Goal: Information Seeking & Learning: Learn about a topic

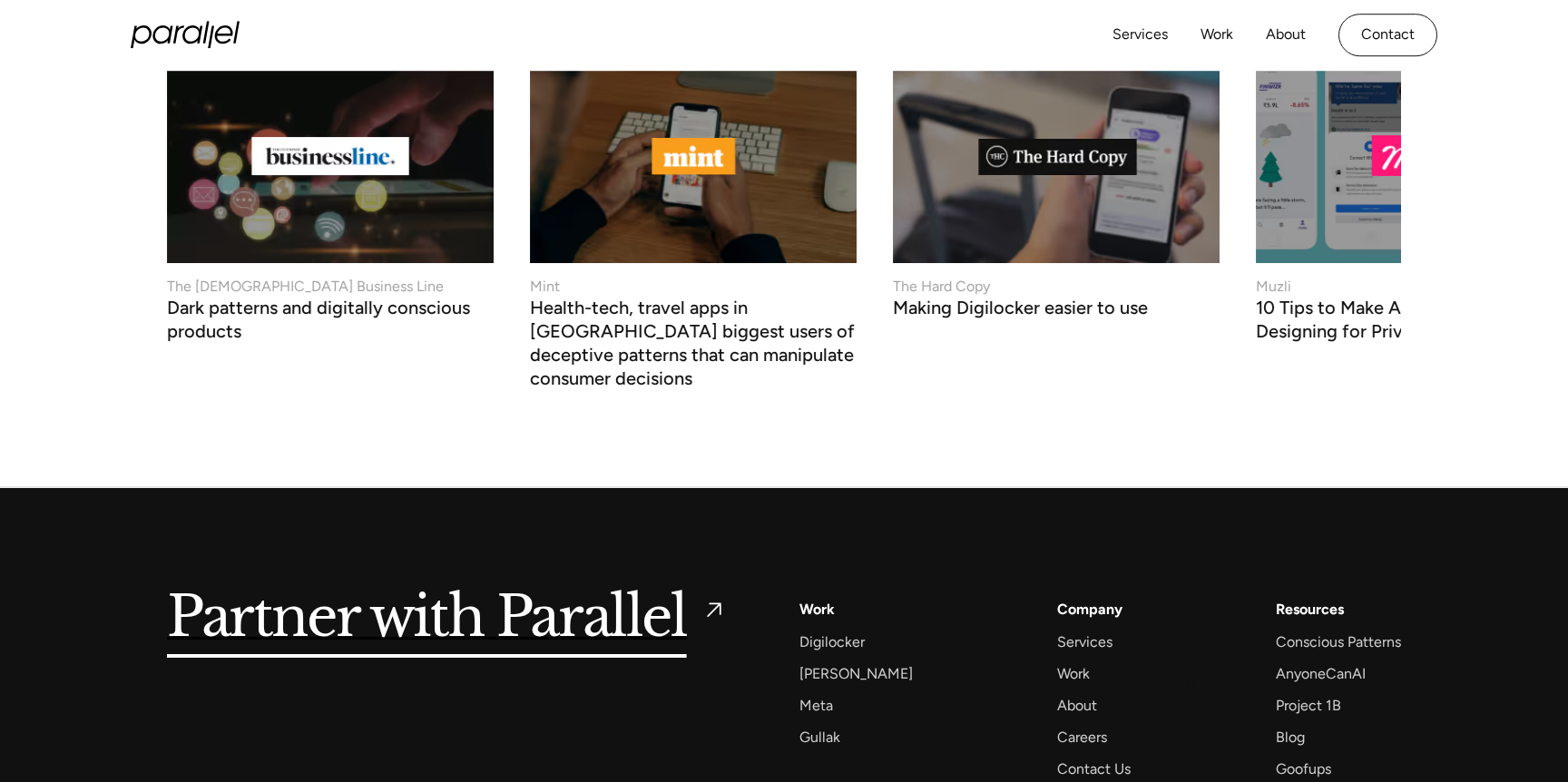
scroll to position [6880, 0]
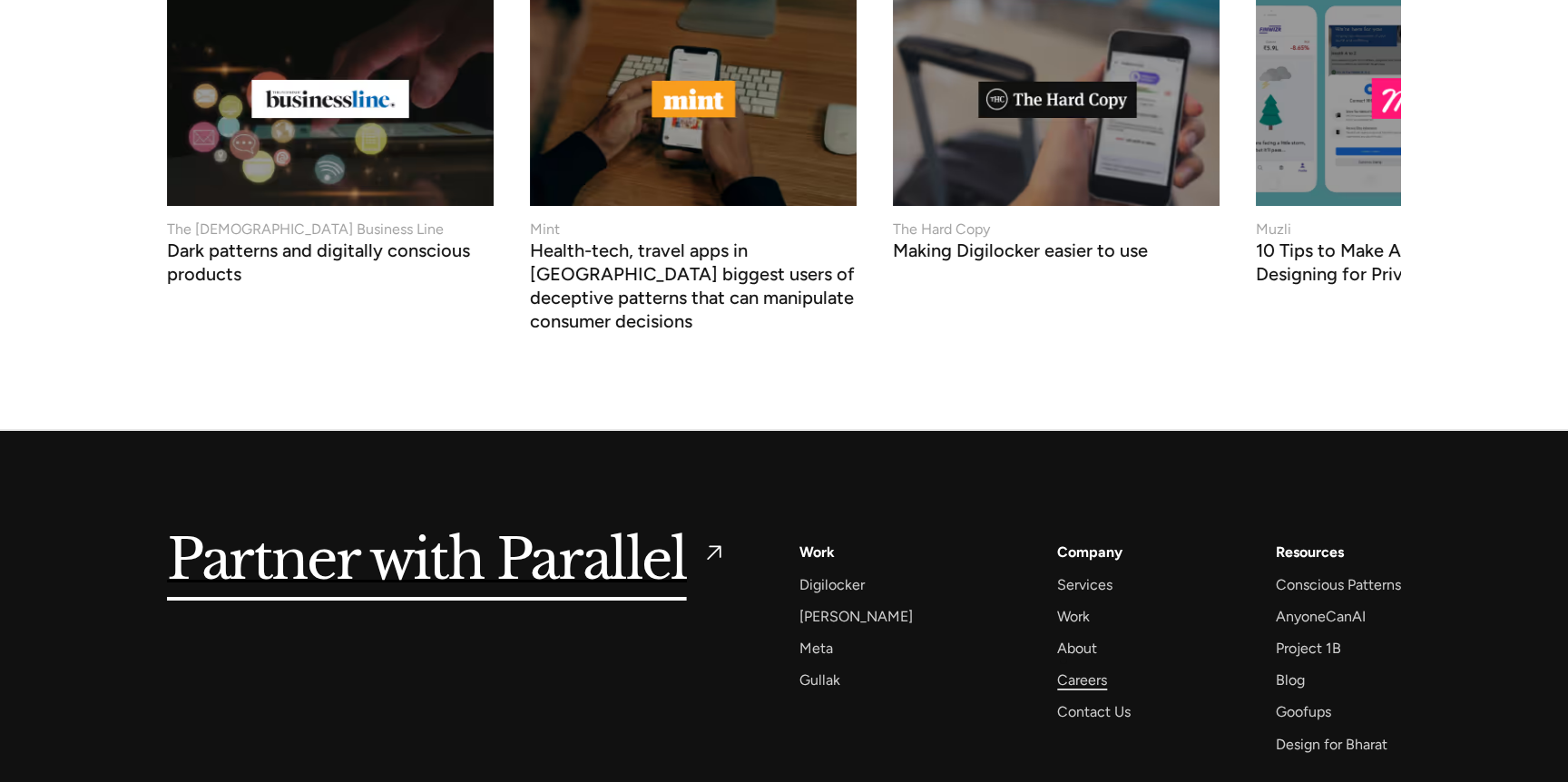
click at [1063, 668] on div "Careers" at bounding box center [1081, 680] width 50 height 24
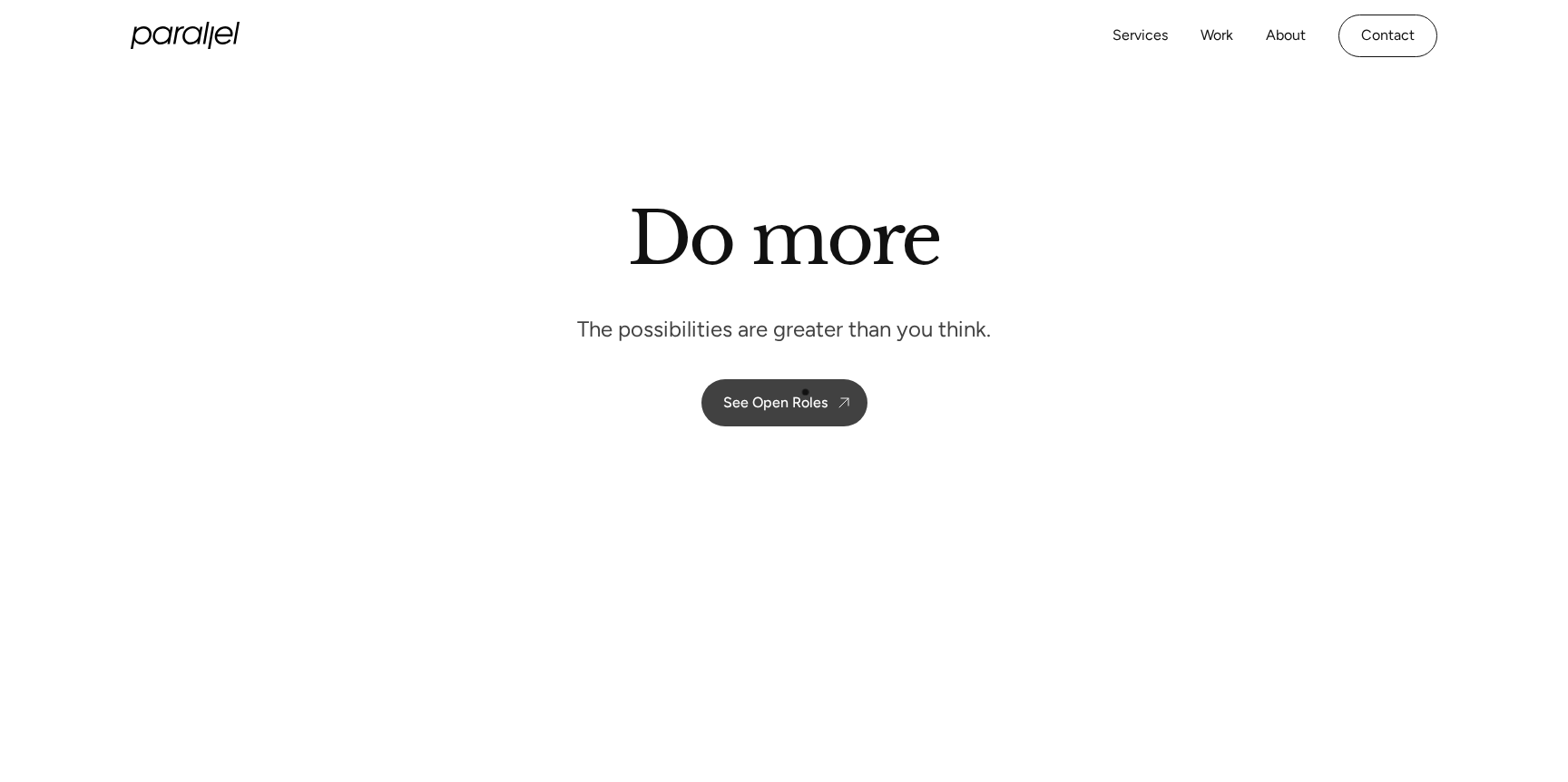
click at [805, 391] on link "See Open Roles" at bounding box center [784, 403] width 166 height 47
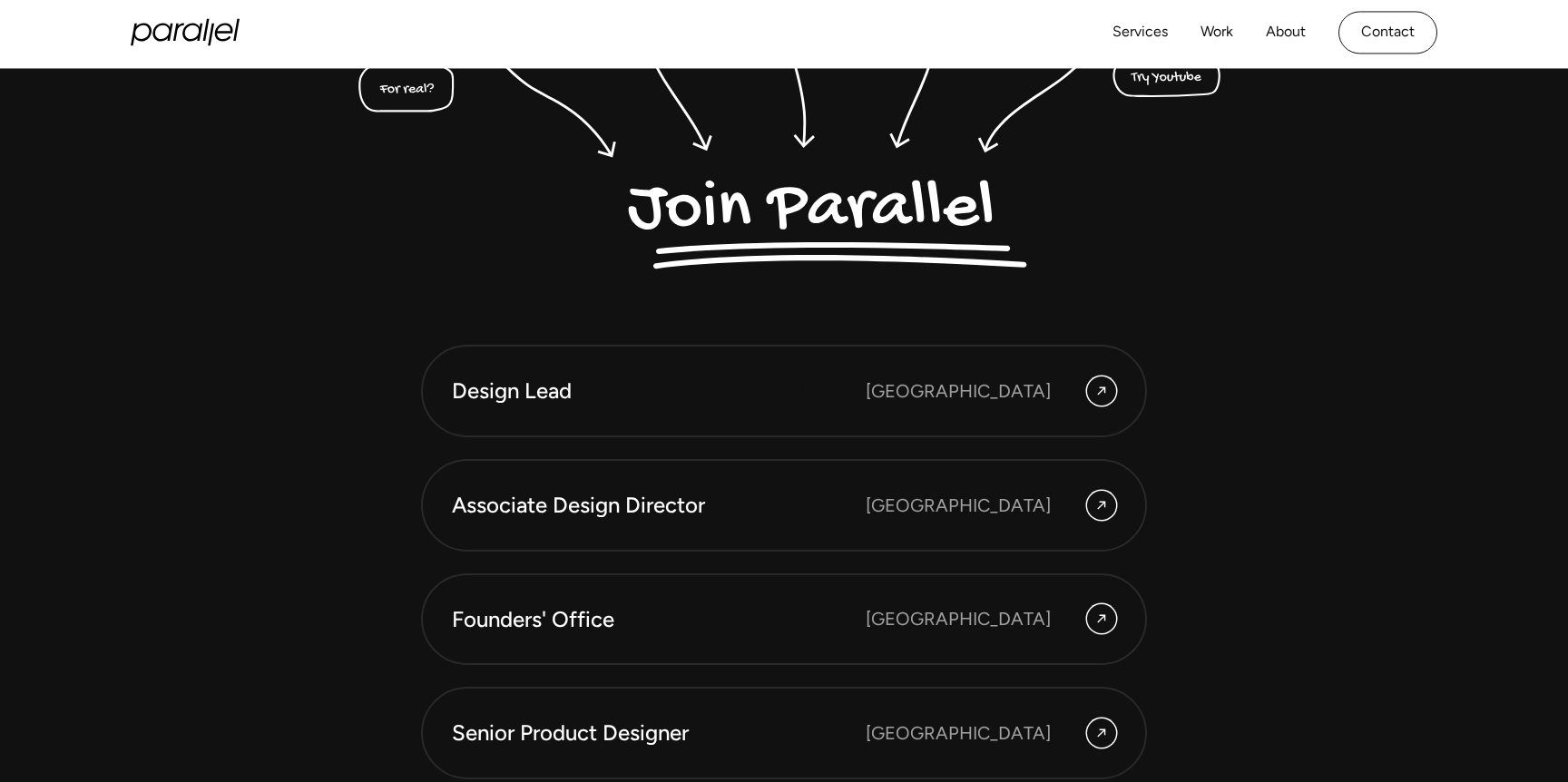
scroll to position [4863, 0]
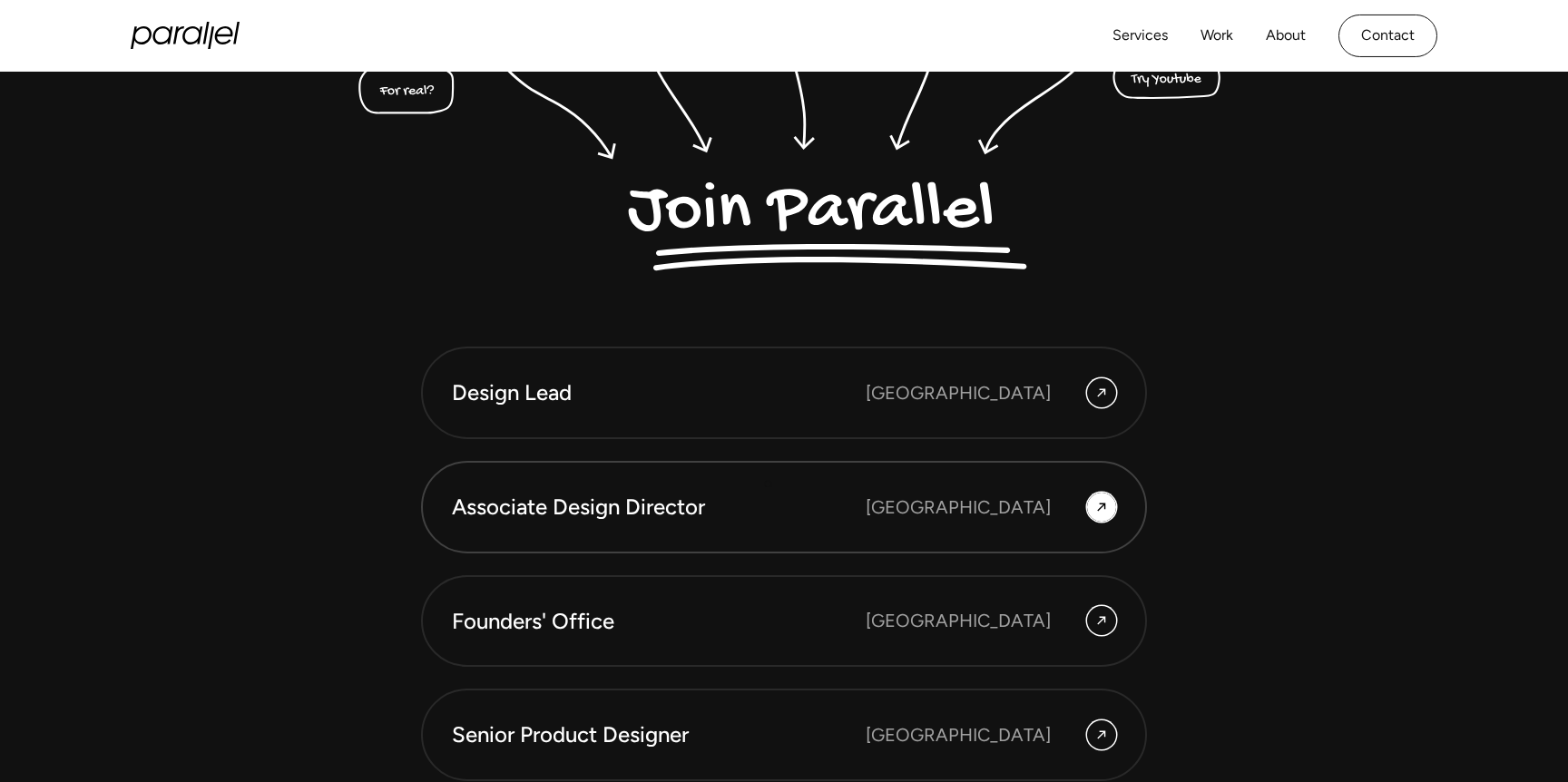
click at [767, 487] on link "Associate Design Director [GEOGRAPHIC_DATA]" at bounding box center [784, 507] width 725 height 93
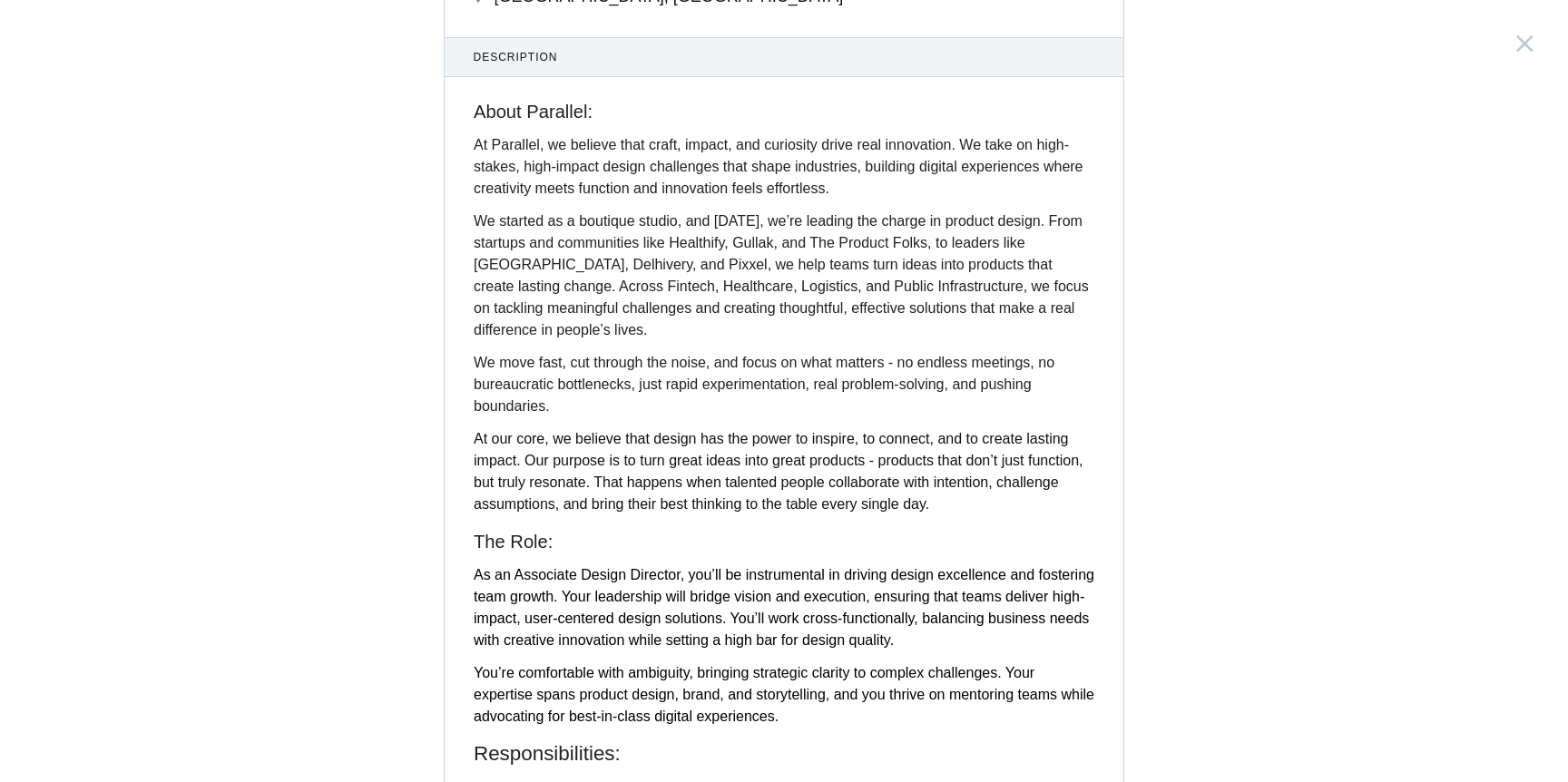
scroll to position [184, 0]
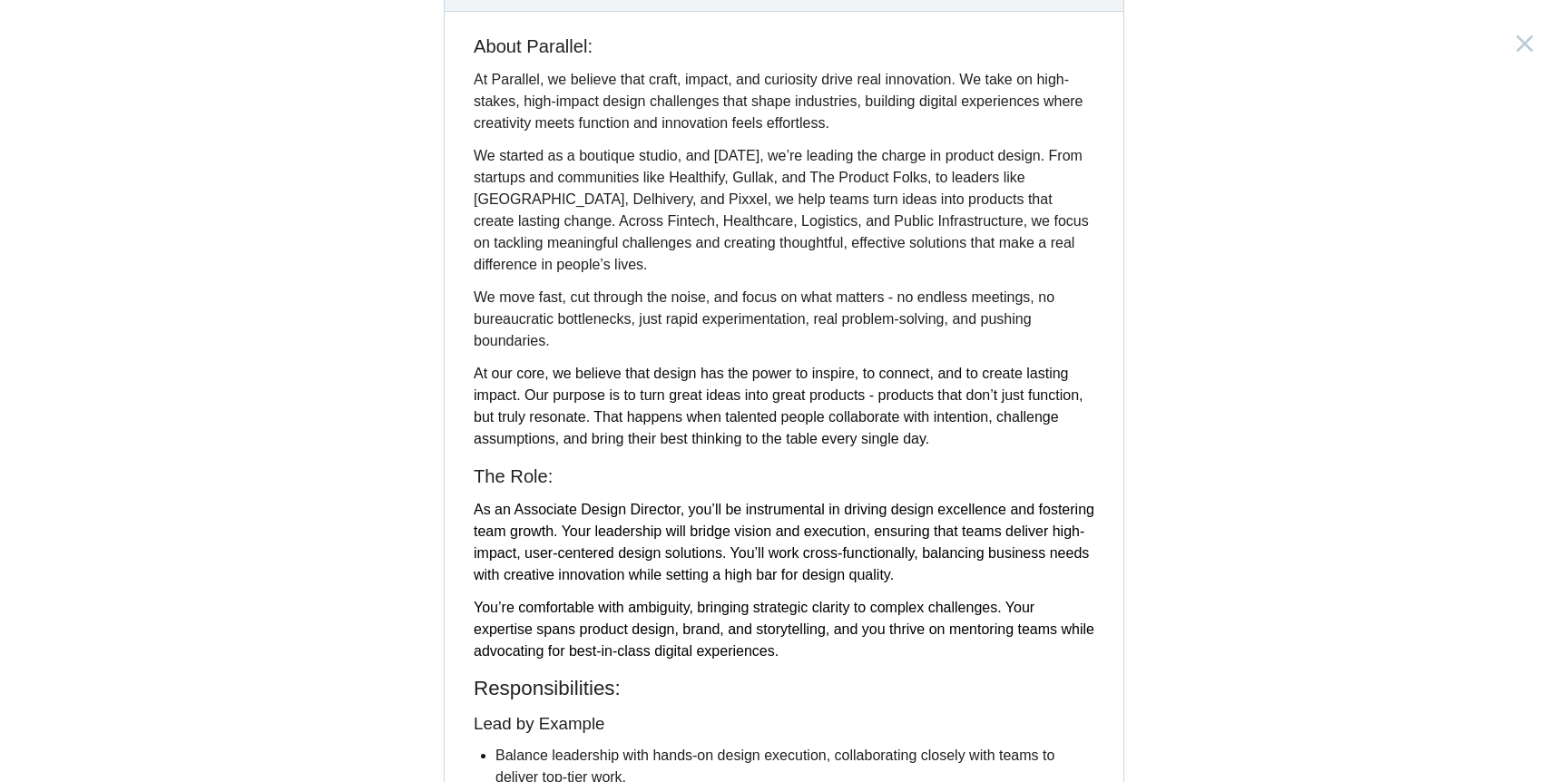
click at [764, 390] on span "At our core, we believe that design has the power to inspire, to connect, and t…" at bounding box center [778, 406] width 608 height 81
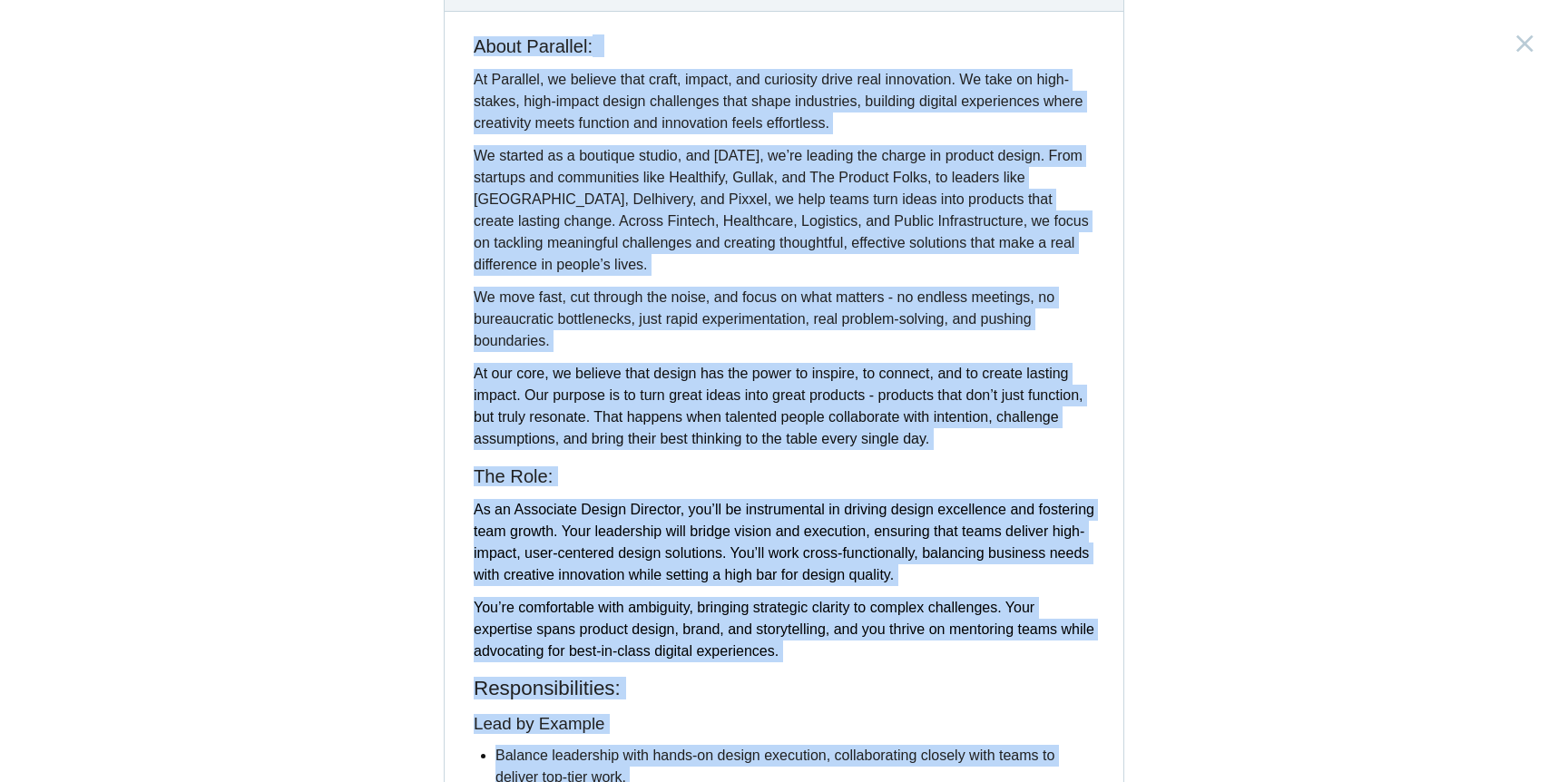
copy body "Loremips Dolo Sitam Consect Adipisc ElitseDd Eiusmod (T) In utla Etd magnaaliqu…"
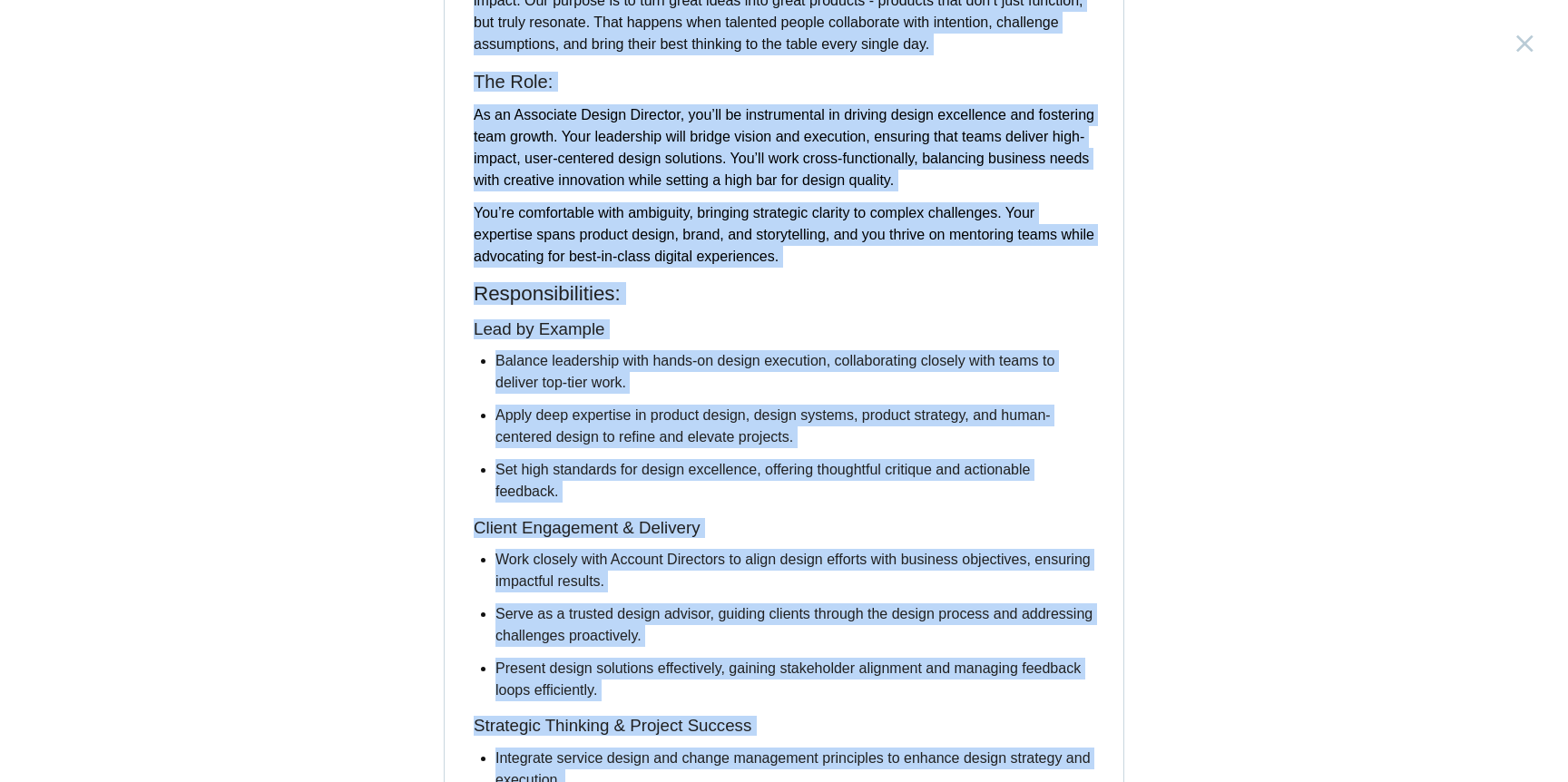
scroll to position [842, 0]
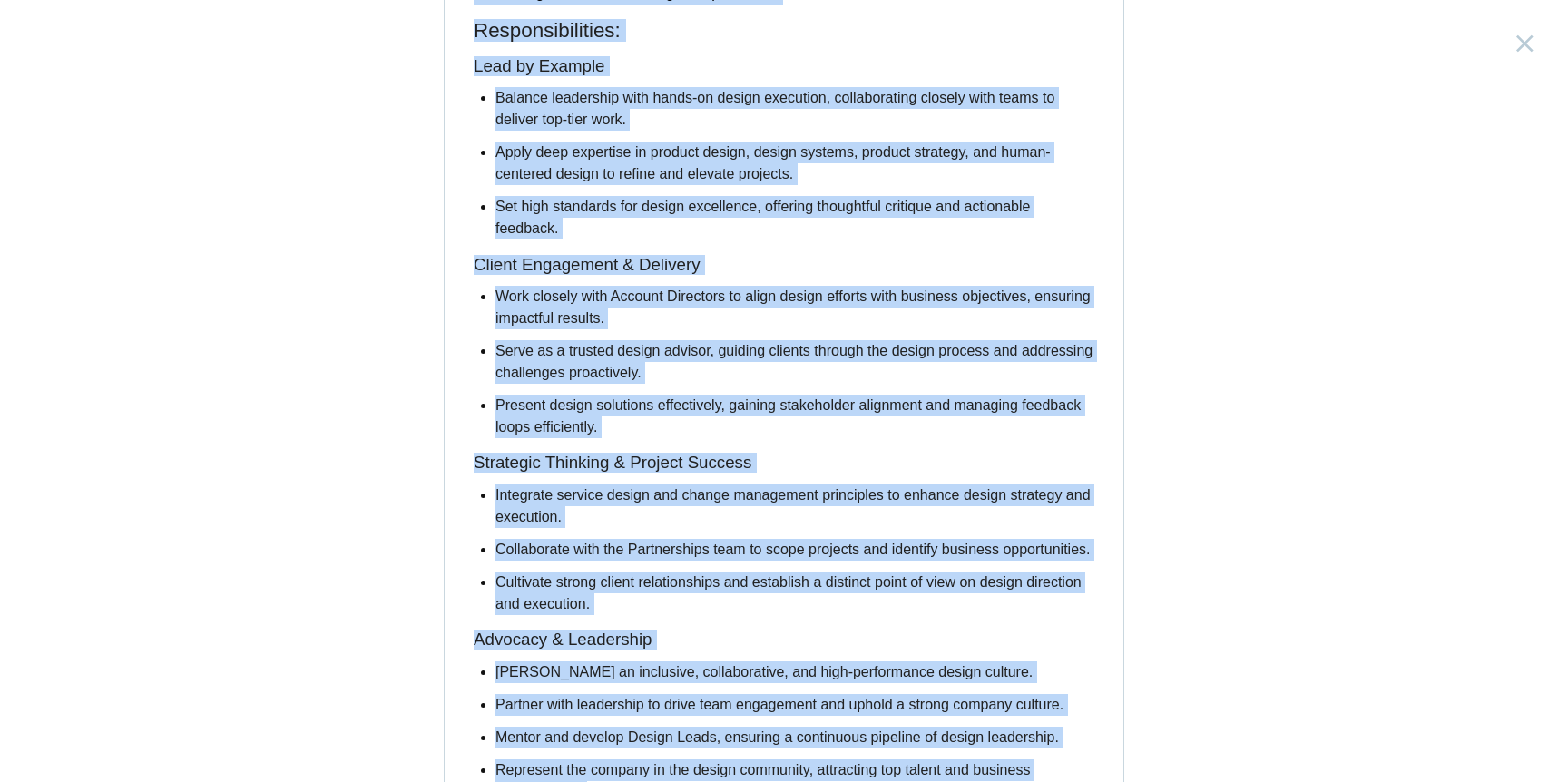
click at [1289, 64] on div "Associate Design Director [GEOGRAPHIC_DATA], [GEOGRAPHIC_DATA] Description Abou…" at bounding box center [784, 391] width 1568 height 782
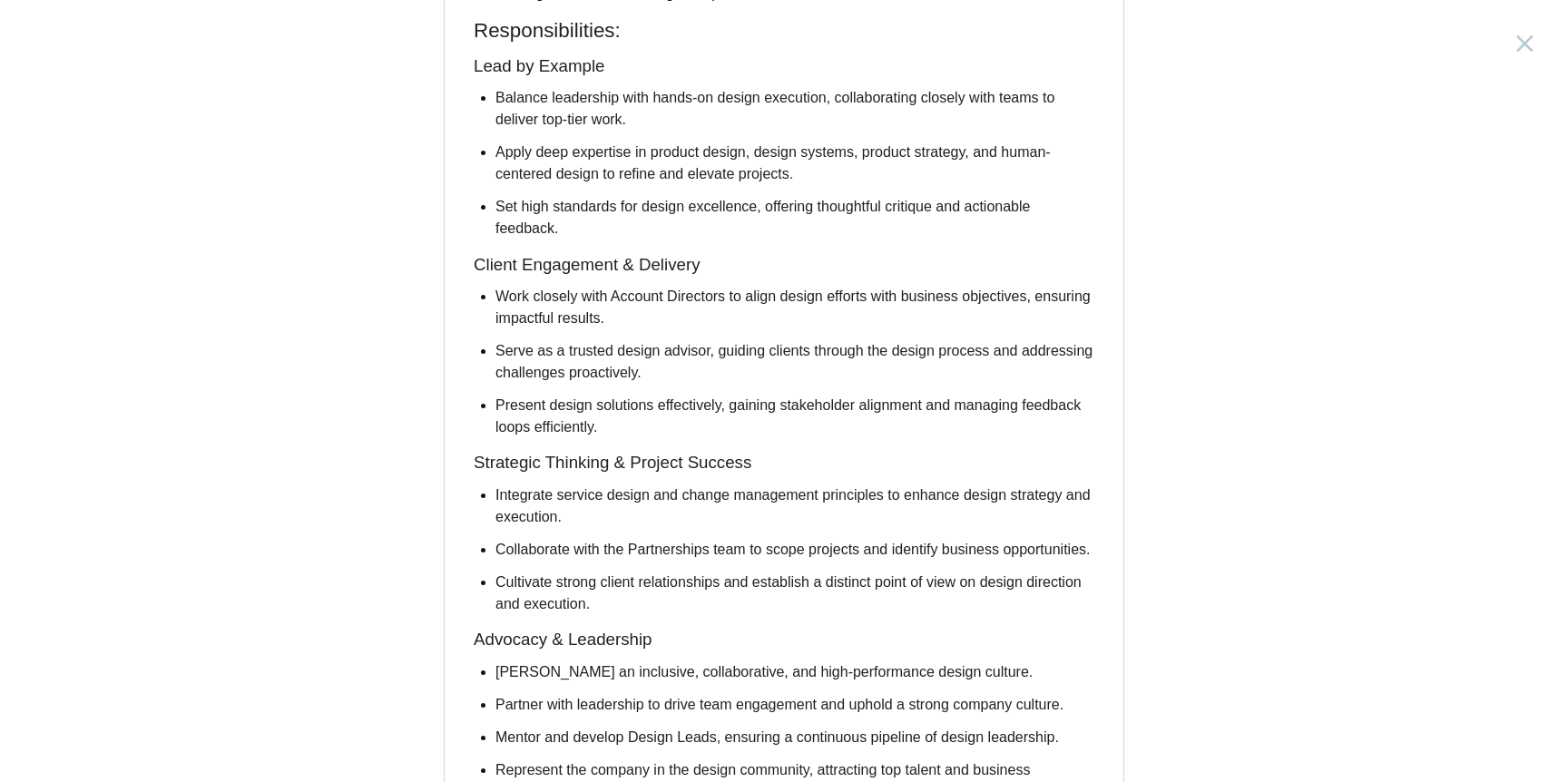
scroll to position [0, 0]
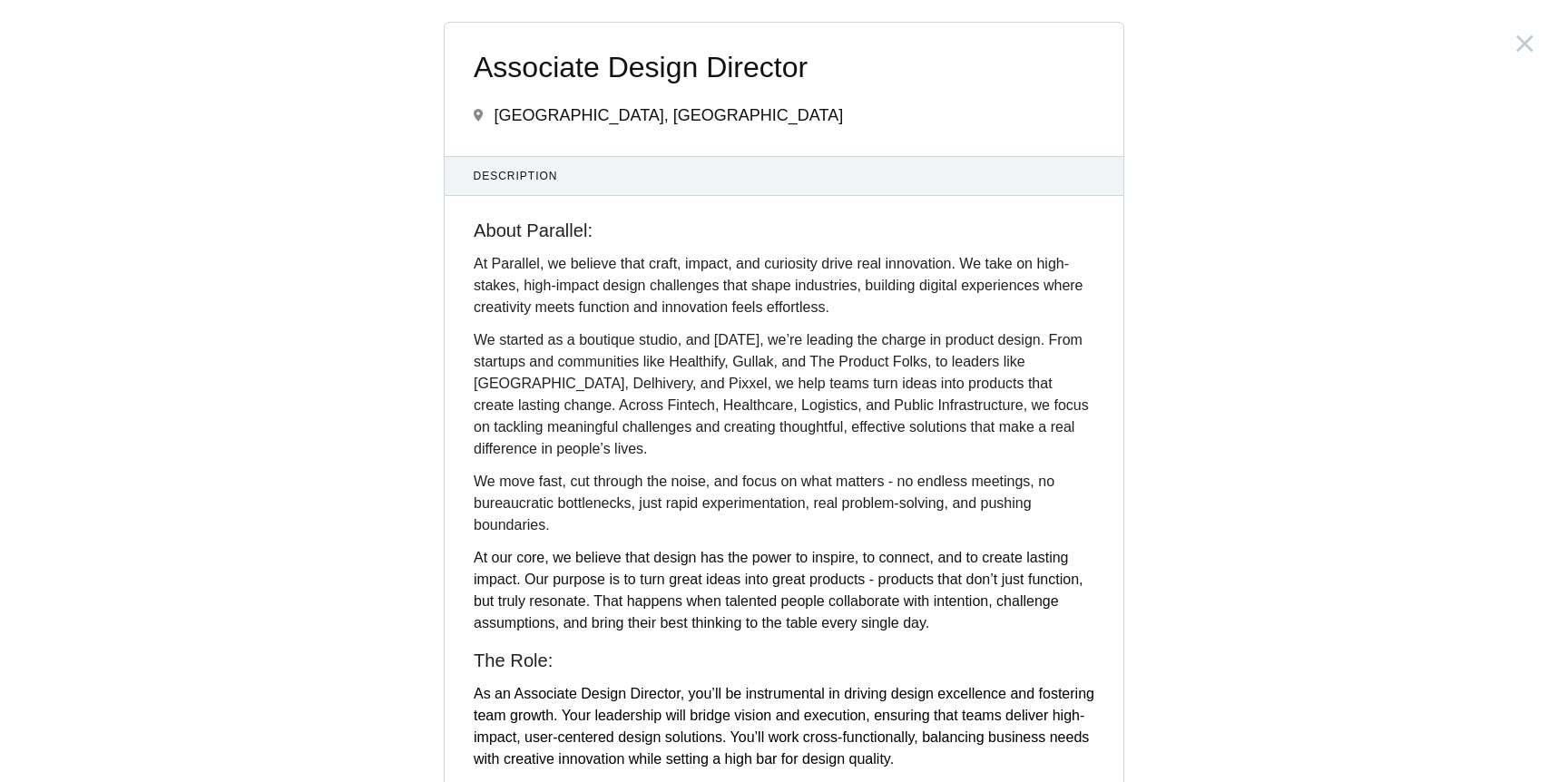
click at [457, 100] on div "Associate Design Director [GEOGRAPHIC_DATA], [GEOGRAPHIC_DATA]" at bounding box center [784, 89] width 679 height 133
